Goal: Transaction & Acquisition: Book appointment/travel/reservation

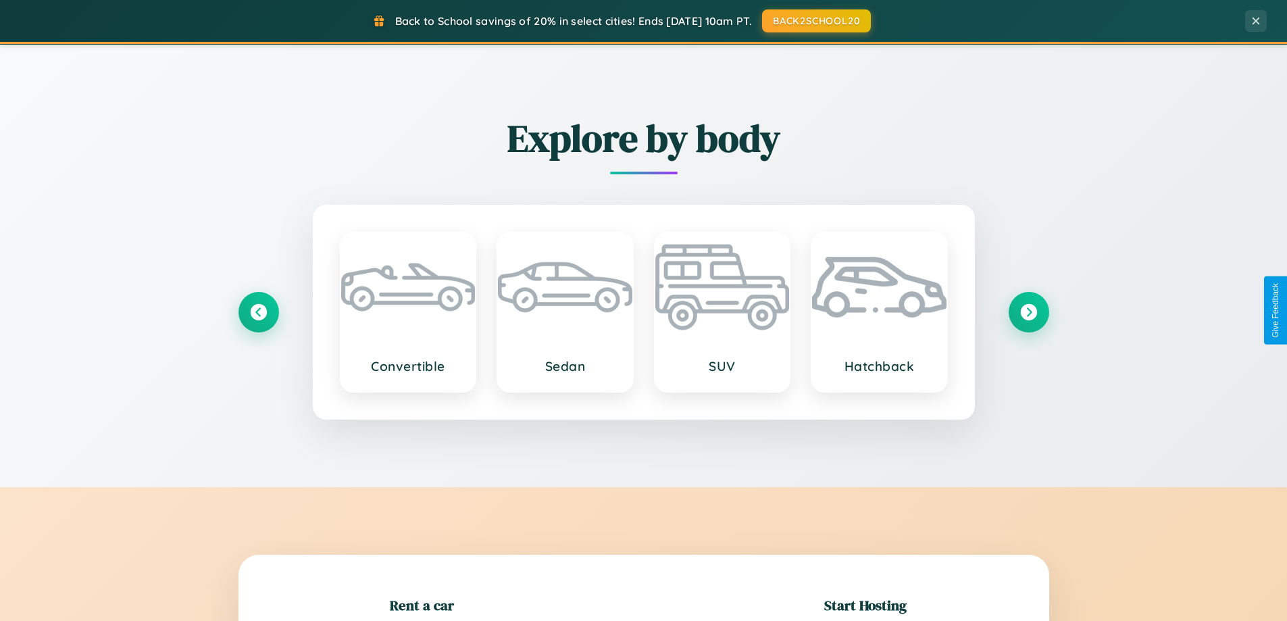
scroll to position [1583, 0]
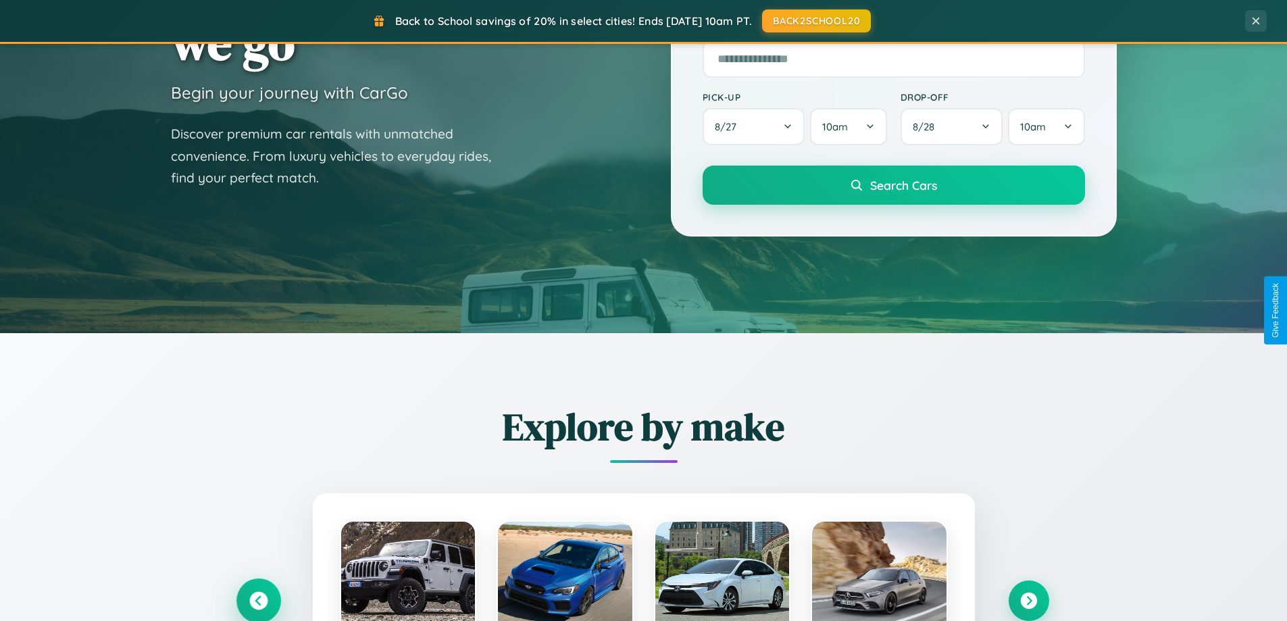
click at [258, 600] on icon at bounding box center [258, 601] width 18 height 18
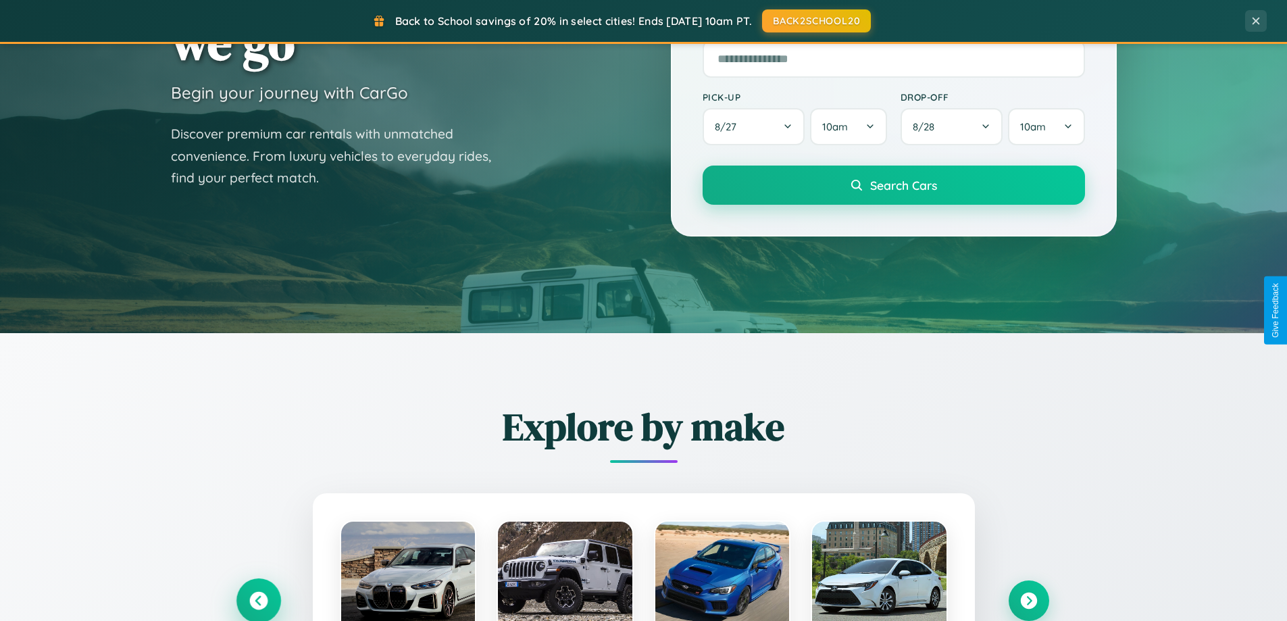
click at [258, 599] on icon at bounding box center [258, 601] width 22 height 22
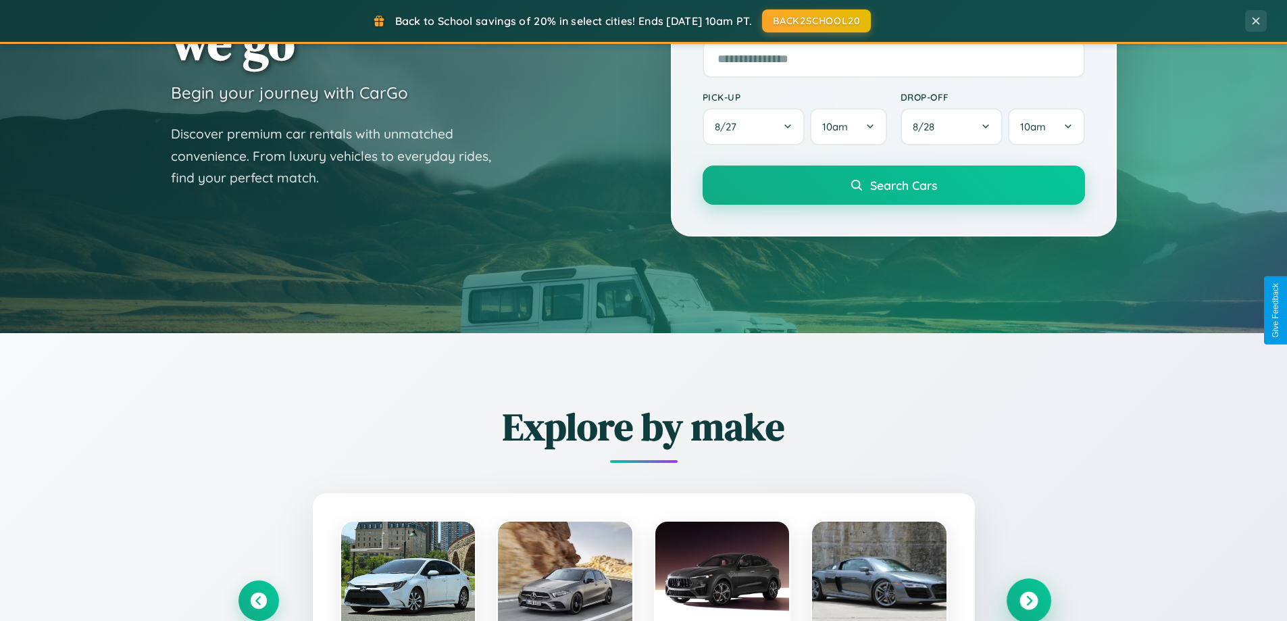
click at [1028, 600] on icon at bounding box center [1028, 601] width 18 height 18
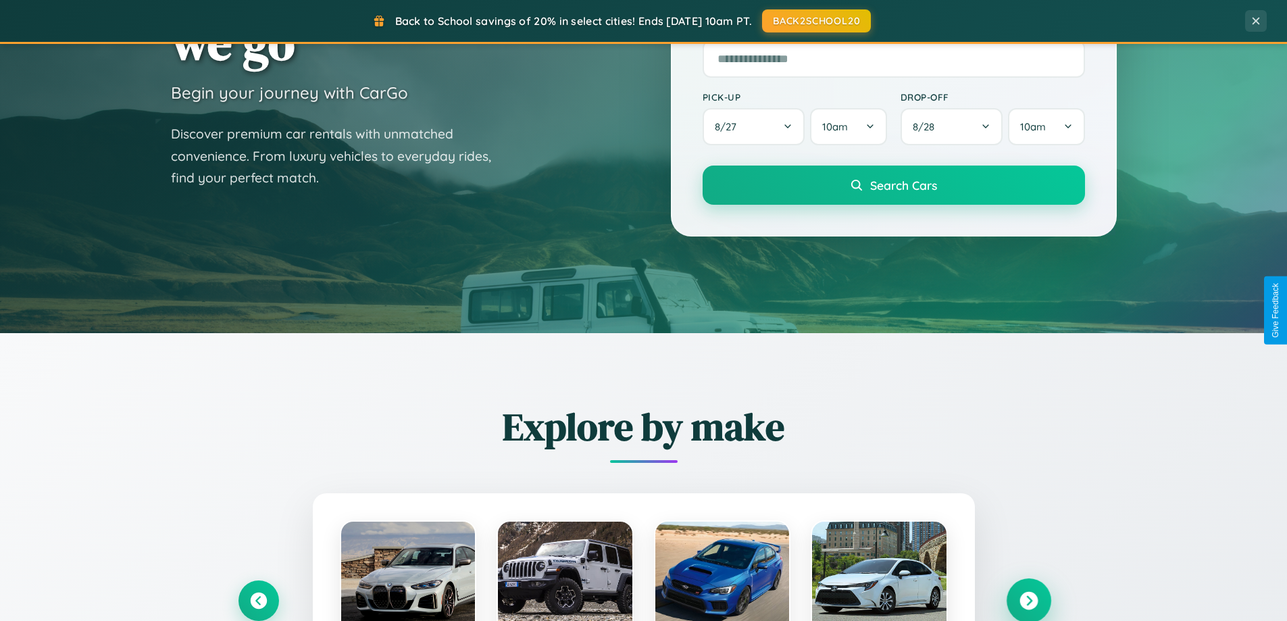
scroll to position [929, 0]
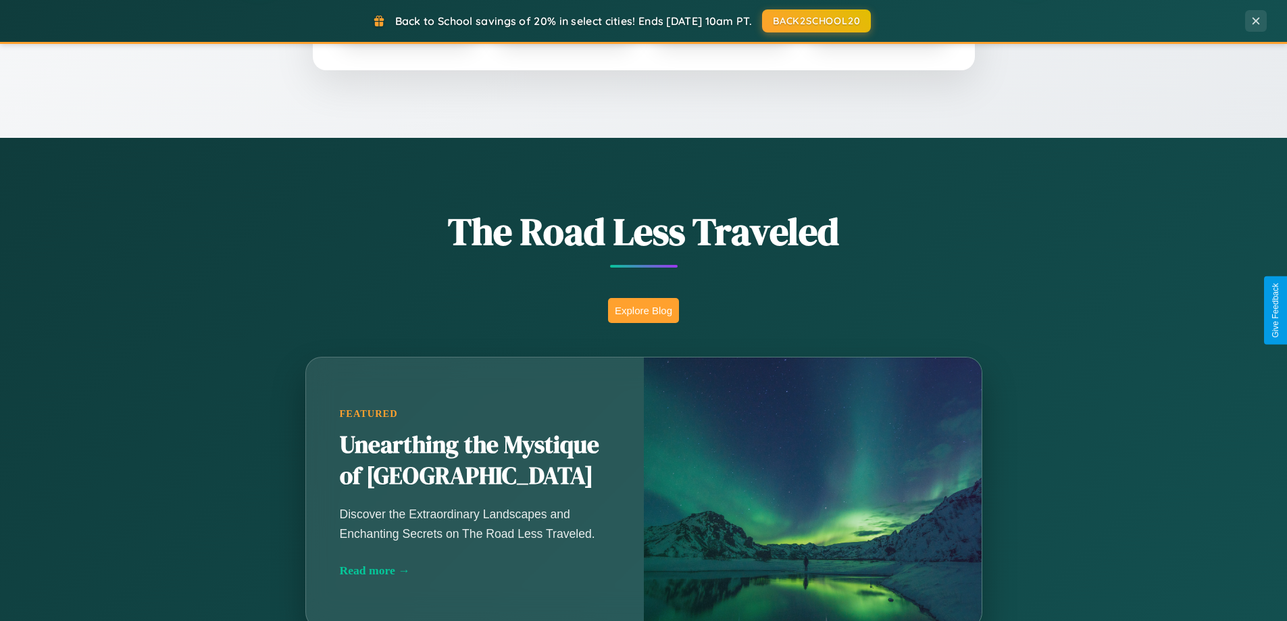
click at [643, 310] on button "Explore Blog" at bounding box center [643, 310] width 71 height 25
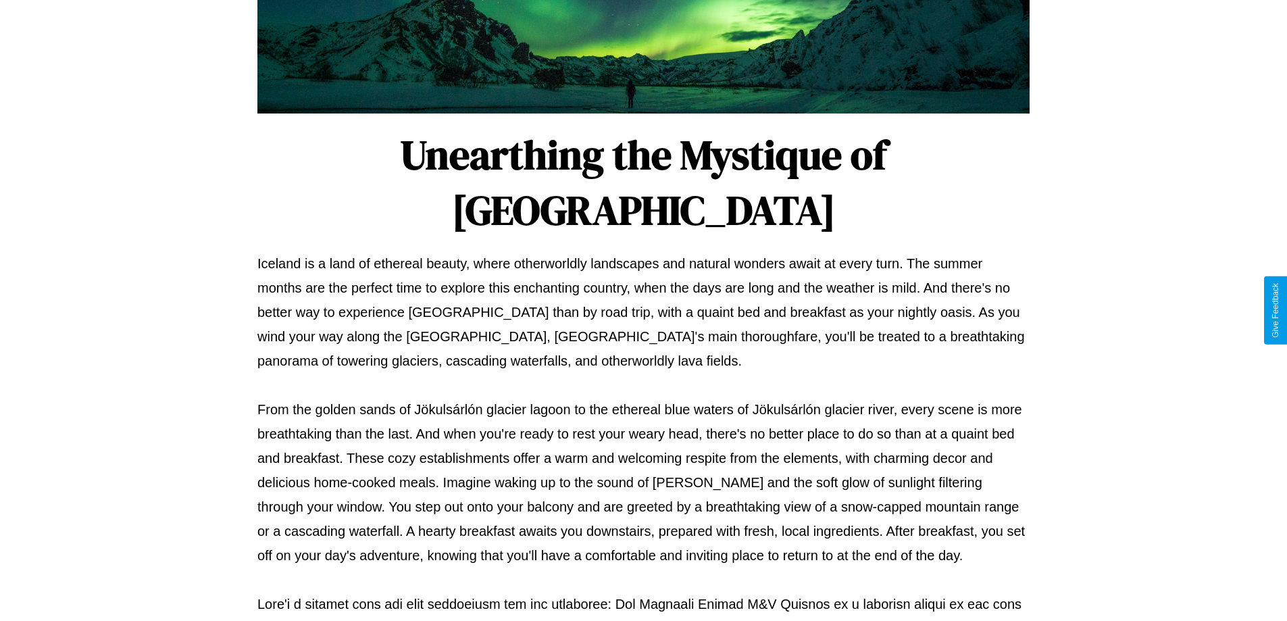
scroll to position [437, 0]
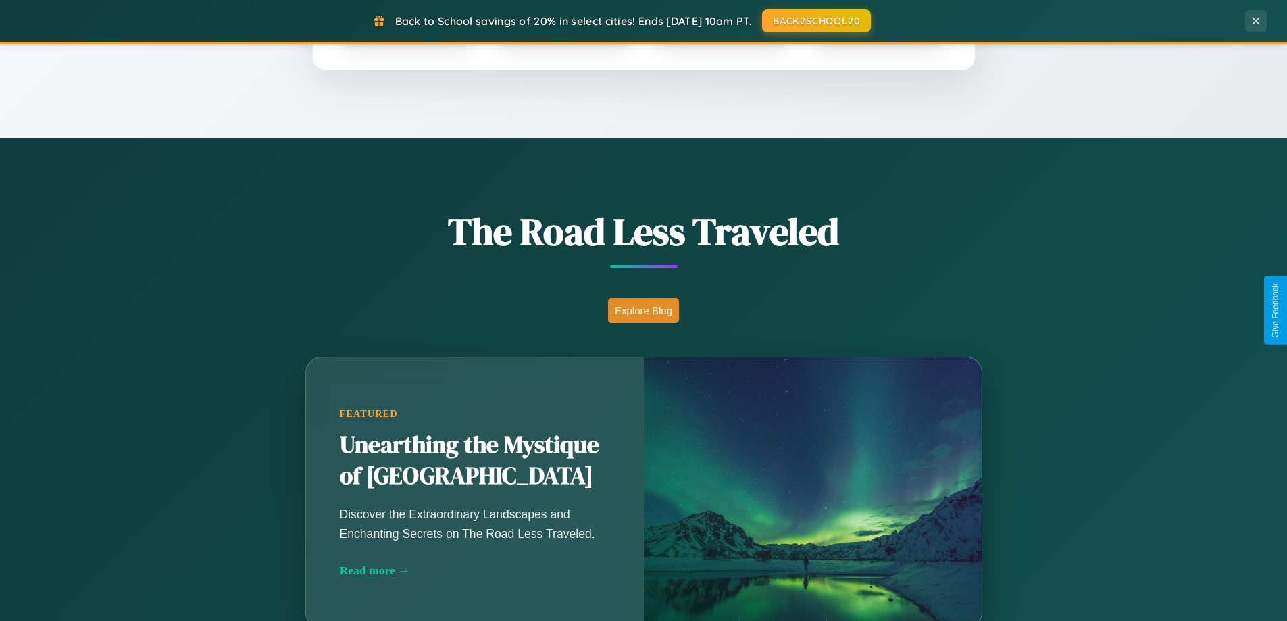
scroll to position [2170, 0]
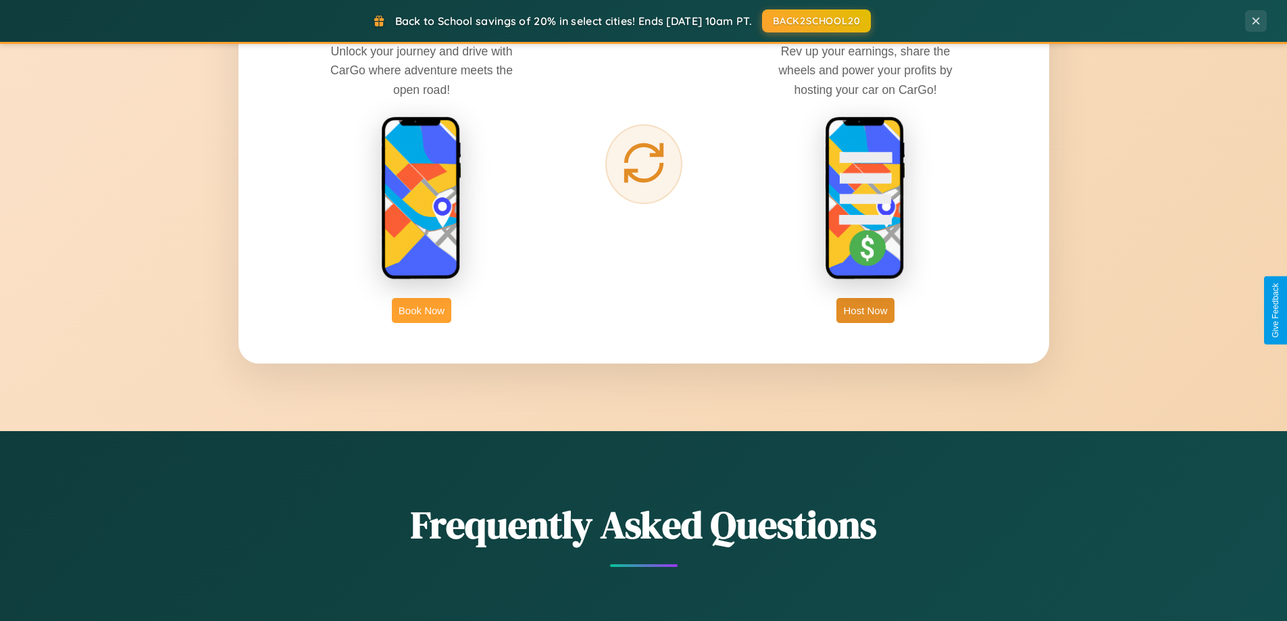
click at [421, 310] on button "Book Now" at bounding box center [421, 310] width 59 height 25
